Goal: Information Seeking & Learning: Check status

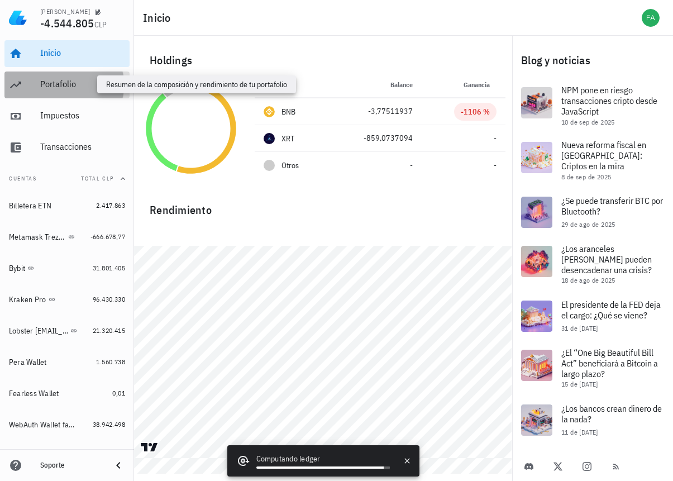
click at [50, 83] on div "Portafolio" at bounding box center [82, 84] width 85 height 11
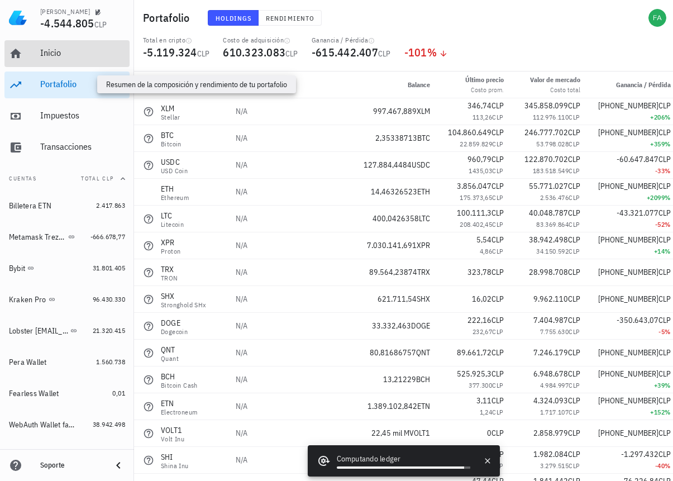
click at [55, 61] on div "Inicio" at bounding box center [82, 53] width 85 height 25
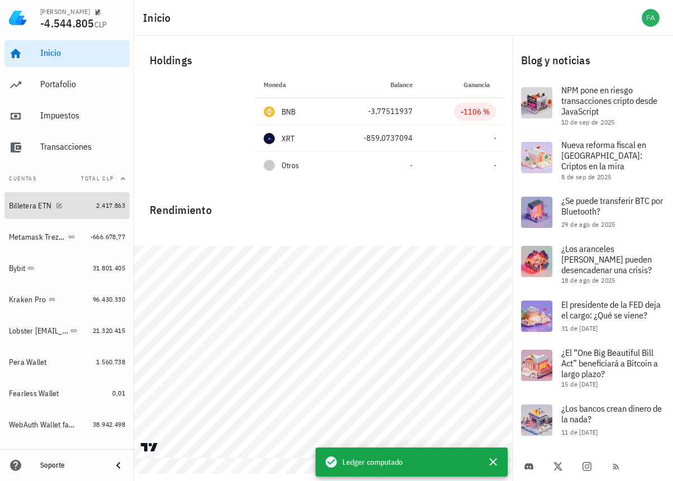
click at [73, 212] on div "Billetera ETN" at bounding box center [50, 206] width 83 height 24
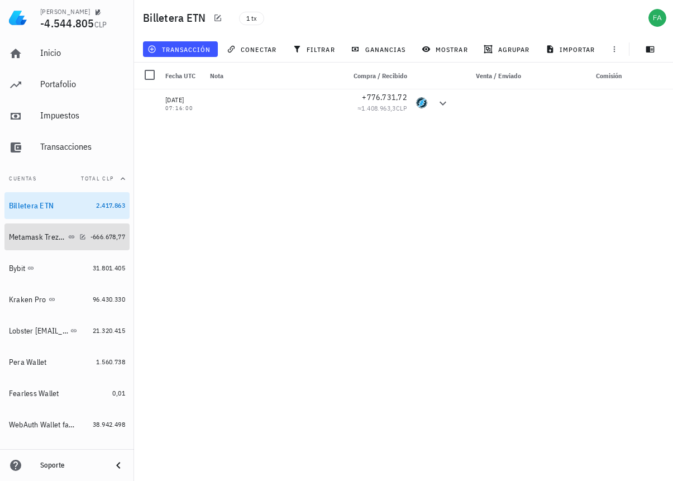
click at [54, 235] on div "Metamask Trezor Cadenas Ethereum, Binance SC," at bounding box center [37, 236] width 57 height 9
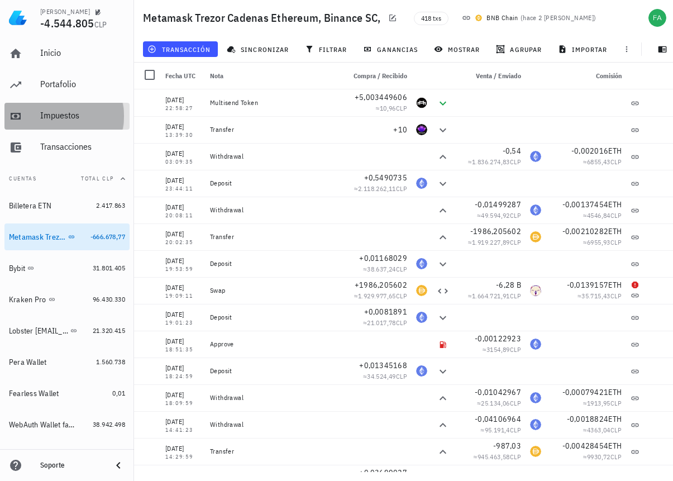
click at [93, 112] on div "Impuestos" at bounding box center [82, 115] width 85 height 11
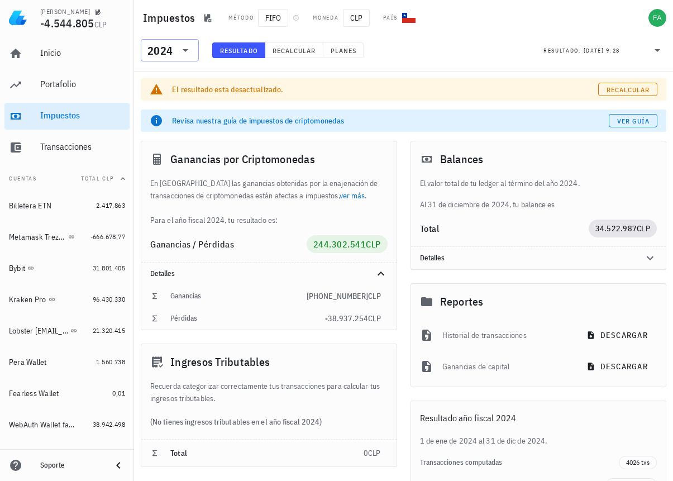
click at [190, 46] on icon at bounding box center [185, 50] width 13 height 13
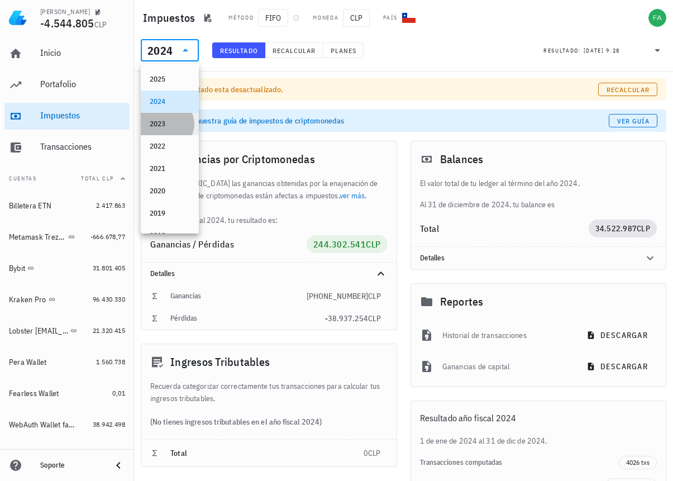
click at [181, 119] on div "2023" at bounding box center [170, 123] width 40 height 9
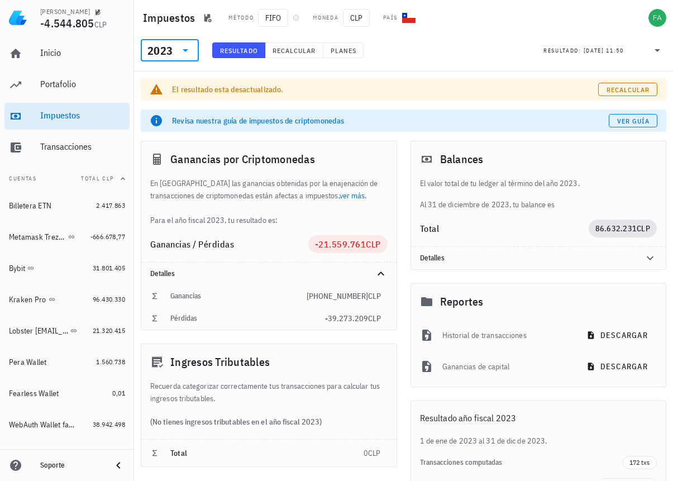
click at [187, 51] on icon at bounding box center [185, 50] width 13 height 13
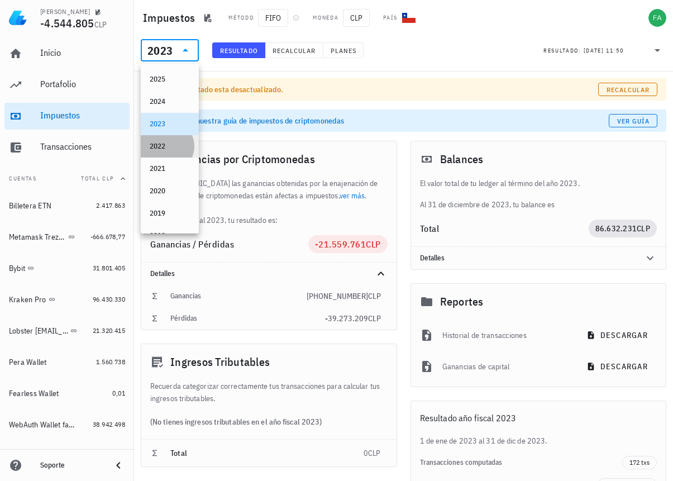
click at [170, 146] on div "2022" at bounding box center [170, 146] width 40 height 9
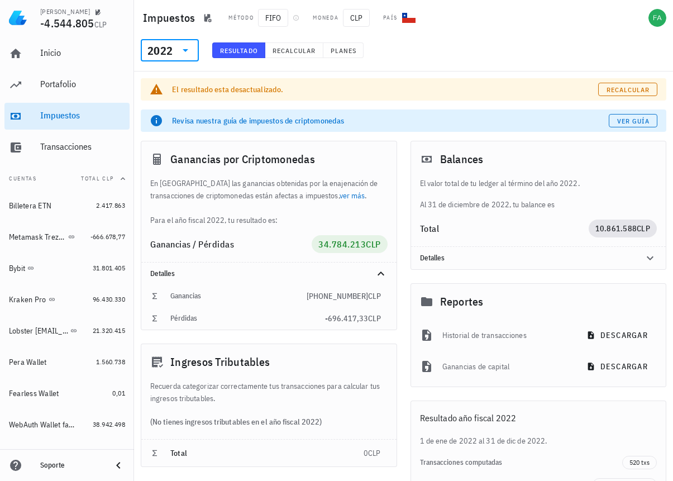
click at [188, 51] on icon at bounding box center [185, 50] width 13 height 13
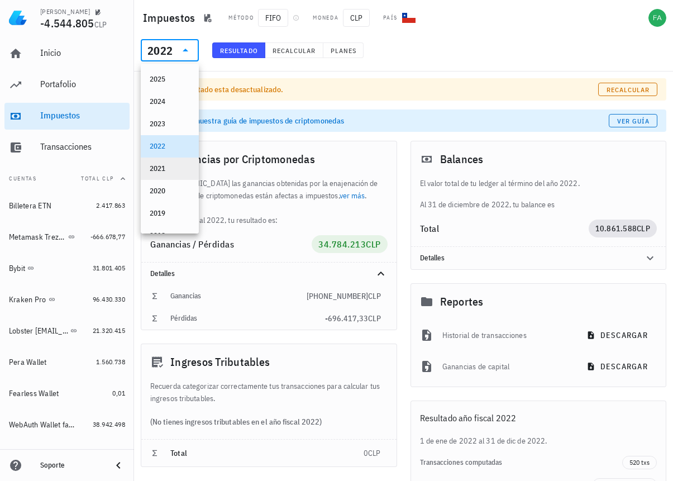
click at [171, 172] on div "2021" at bounding box center [170, 168] width 40 height 9
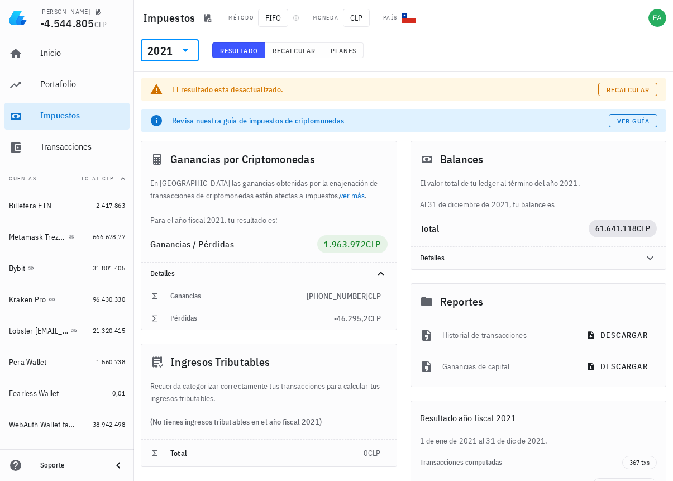
click at [189, 49] on icon at bounding box center [185, 50] width 13 height 13
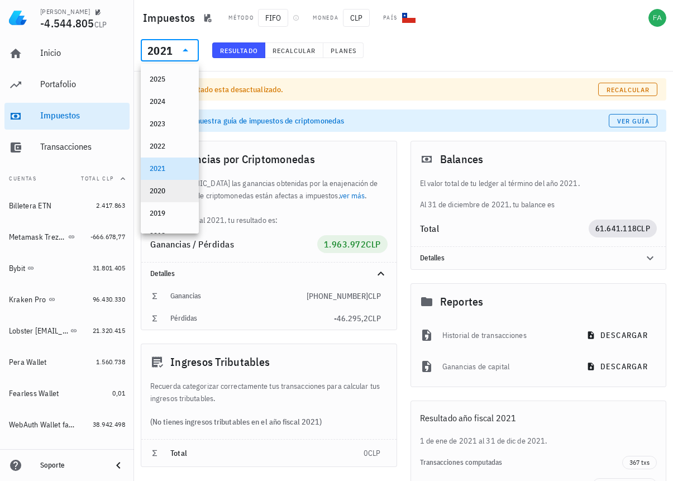
click at [175, 189] on div "2020" at bounding box center [170, 190] width 40 height 9
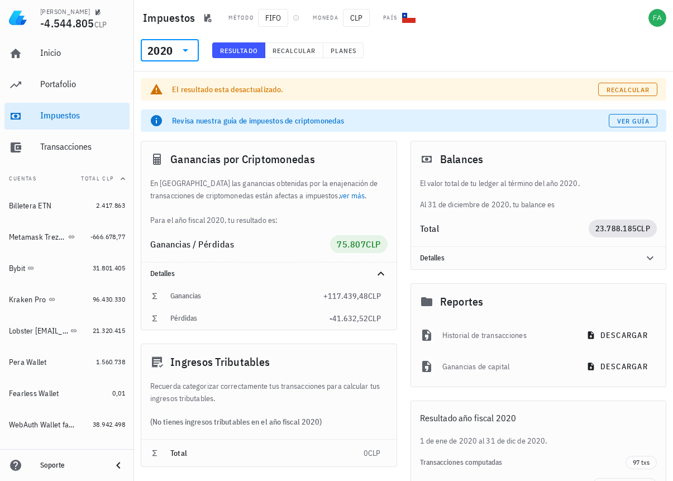
click at [186, 48] on icon at bounding box center [185, 50] width 13 height 13
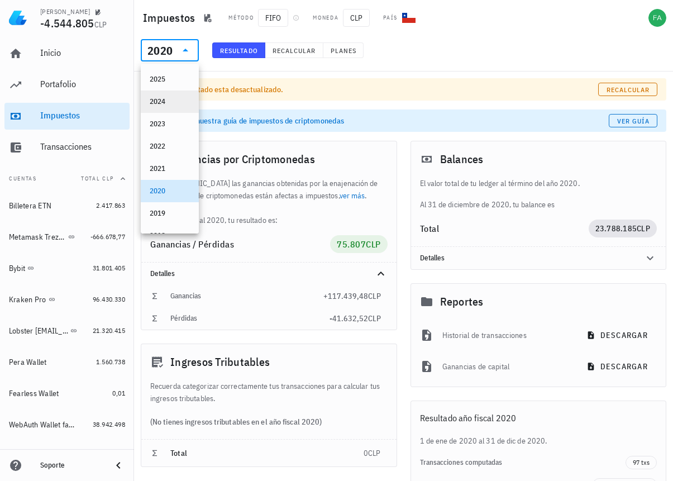
click at [170, 106] on div "2024" at bounding box center [170, 101] width 40 height 9
